Goal: Task Accomplishment & Management: Contribute content

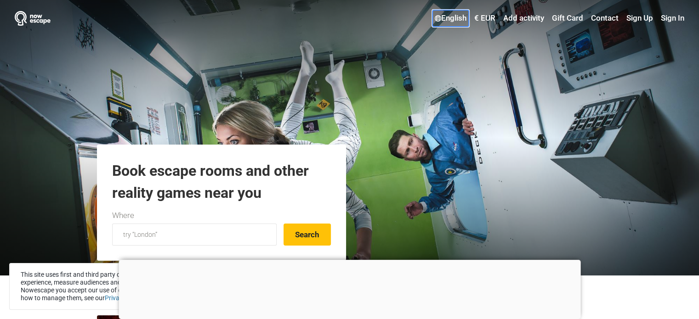
click at [455, 15] on link "English" at bounding box center [451, 18] width 36 height 17
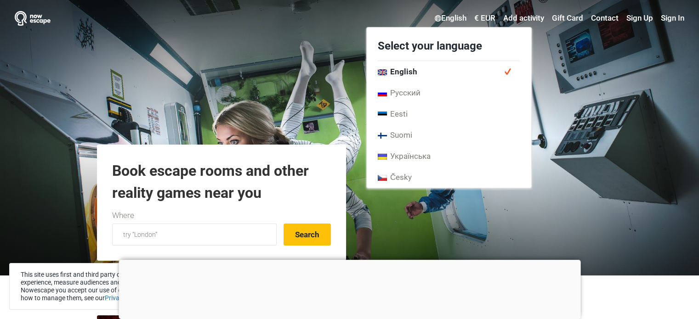
click at [346, 12] on div "English Select your language English Русский Eesti [GEOGRAPHIC_DATA] Українська…" at bounding box center [369, 18] width 629 height 17
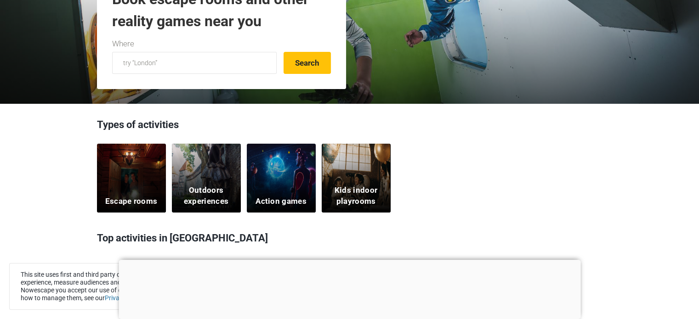
scroll to position [184, 0]
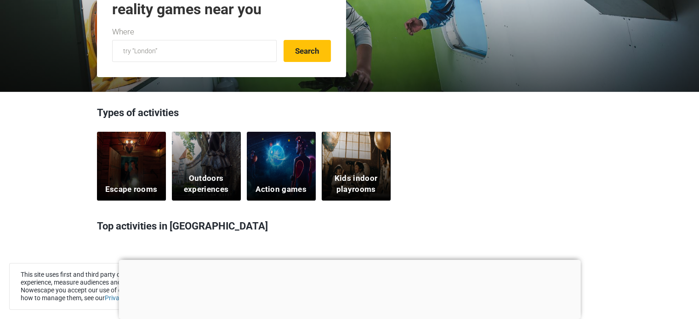
click at [142, 158] on div "Escape rooms" at bounding box center [131, 166] width 69 height 69
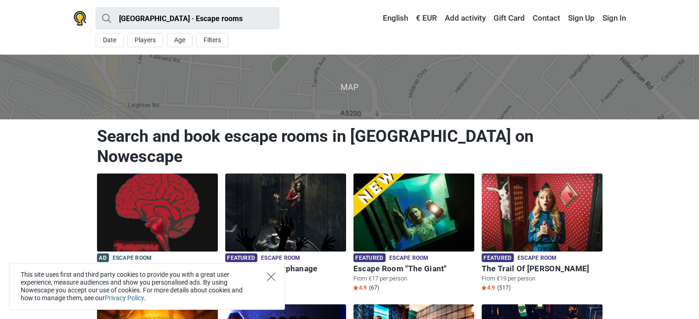
click at [268, 277] on icon "Close" at bounding box center [271, 277] width 8 height 8
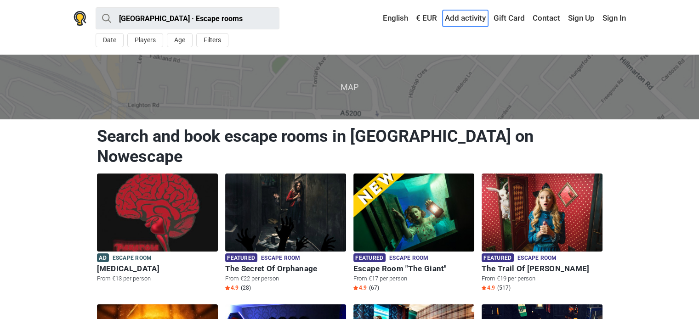
click at [474, 18] on link "Add activity" at bounding box center [466, 18] width 46 height 17
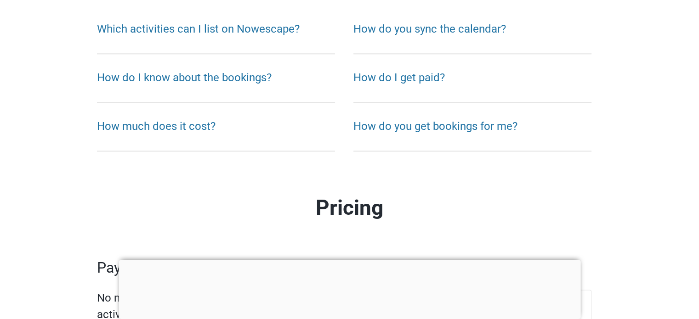
scroll to position [1103, 0]
